Goal: Find specific page/section: Find specific page/section

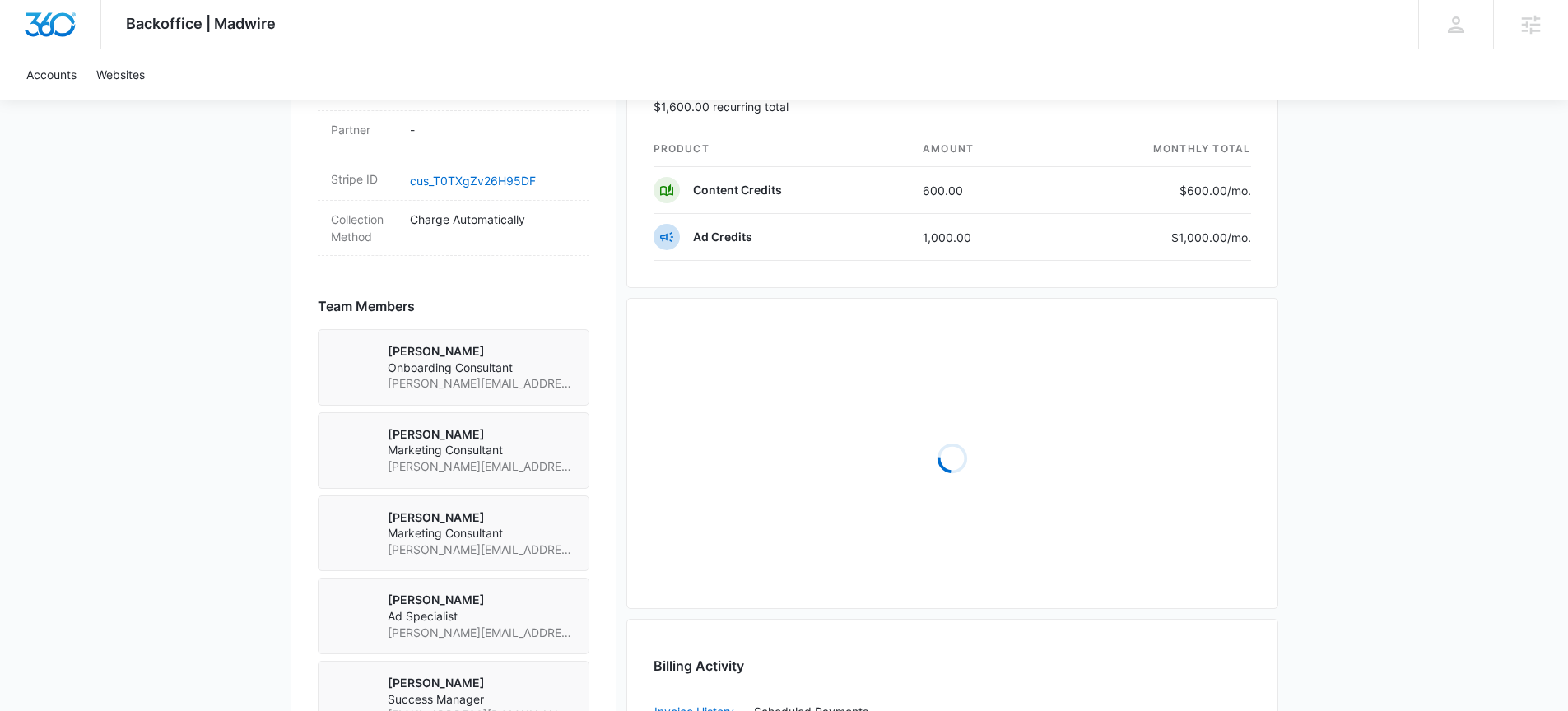
scroll to position [1077, 0]
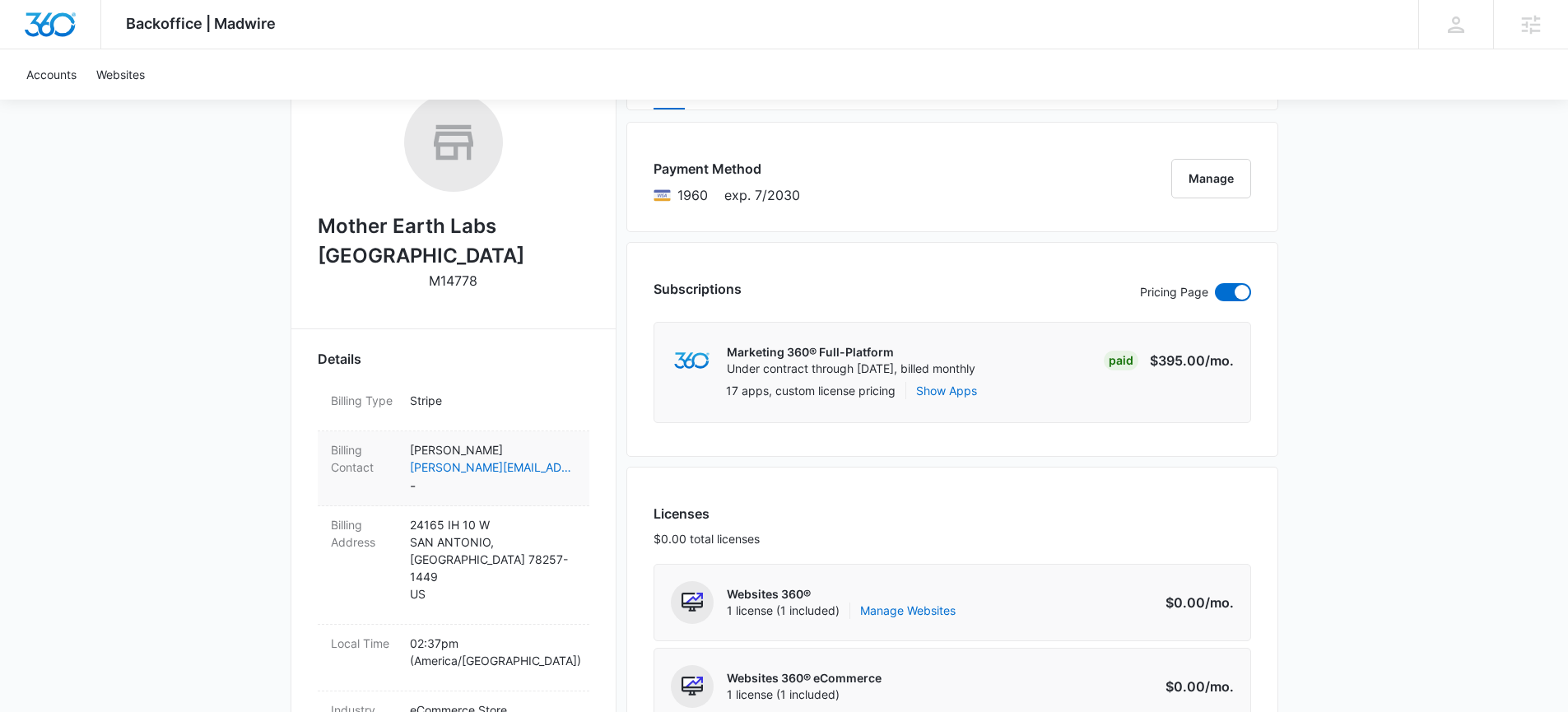
scroll to position [178, 0]
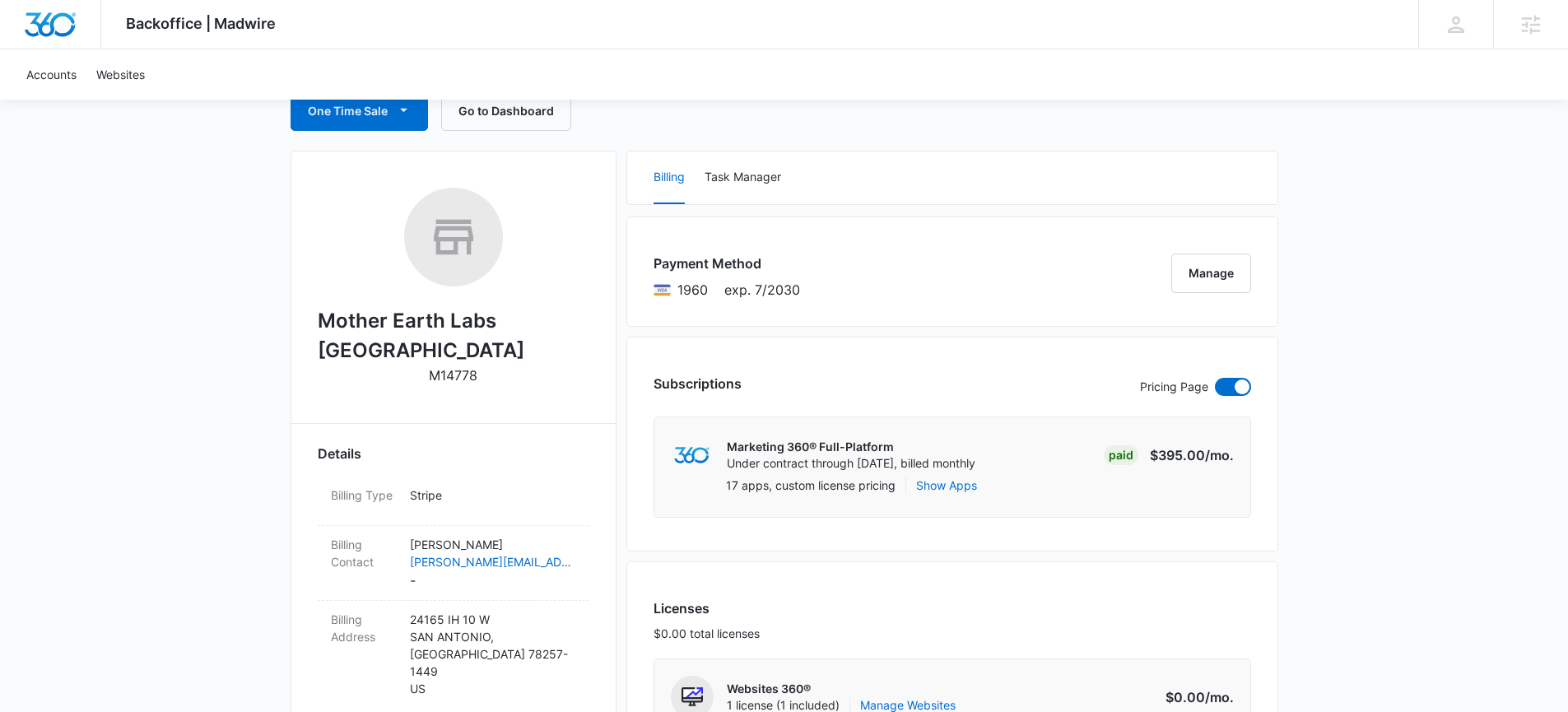
click at [462, 326] on h2 "Mother Earth Labs USA" at bounding box center [453, 336] width 272 height 60
click at [462, 325] on h2 "Mother Earth Labs USA" at bounding box center [453, 336] width 272 height 60
